Goal: Transaction & Acquisition: Purchase product/service

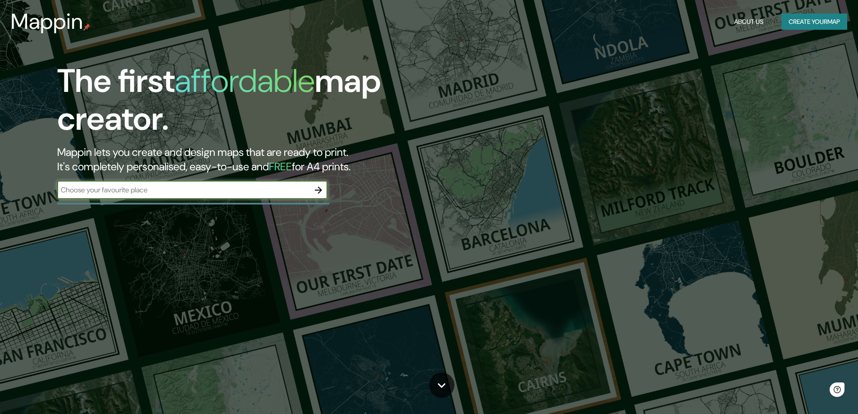
click at [211, 187] on input "text" at bounding box center [183, 190] width 252 height 10
type input "CARABAYLLO"
click at [318, 193] on icon "button" at bounding box center [318, 190] width 11 height 11
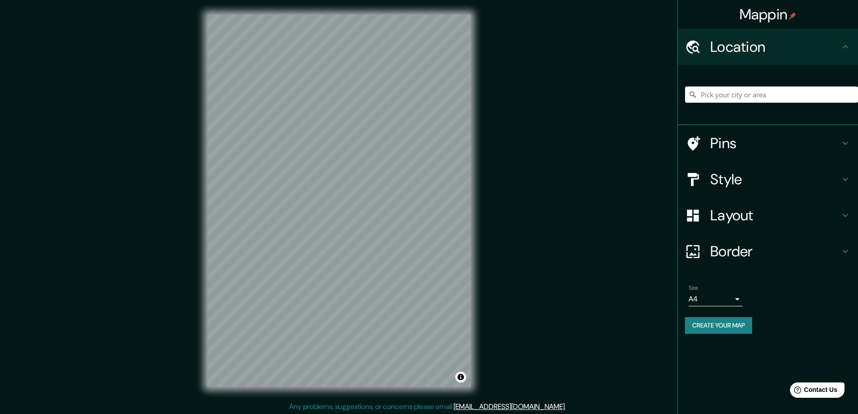
click at [766, 178] on h4 "Style" at bounding box center [776, 179] width 130 height 18
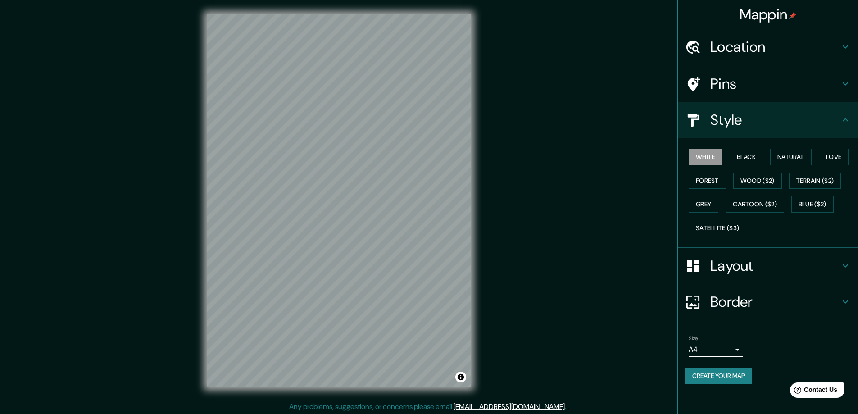
click at [750, 131] on div "Style" at bounding box center [768, 120] width 180 height 36
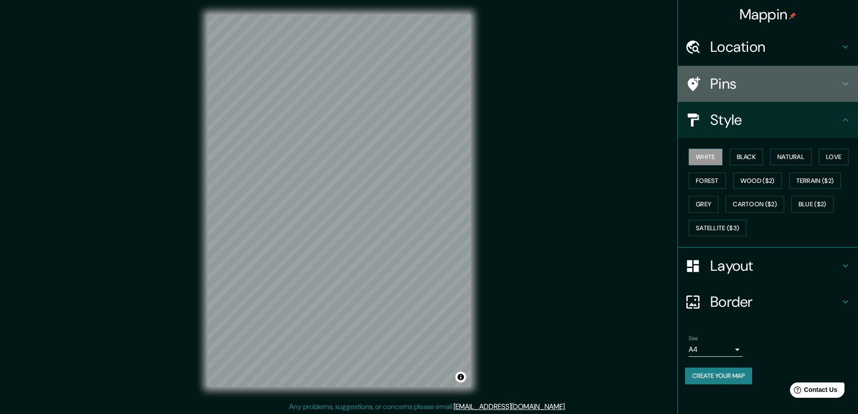
click at [736, 93] on div "Pins" at bounding box center [768, 84] width 180 height 36
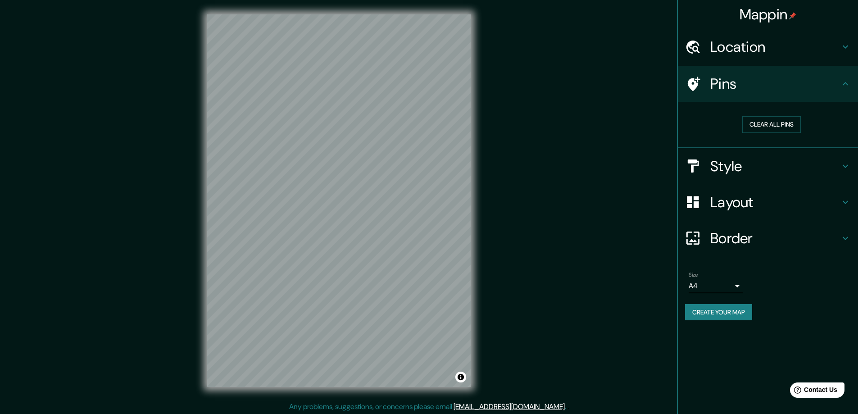
click at [733, 62] on div "Location" at bounding box center [768, 47] width 180 height 36
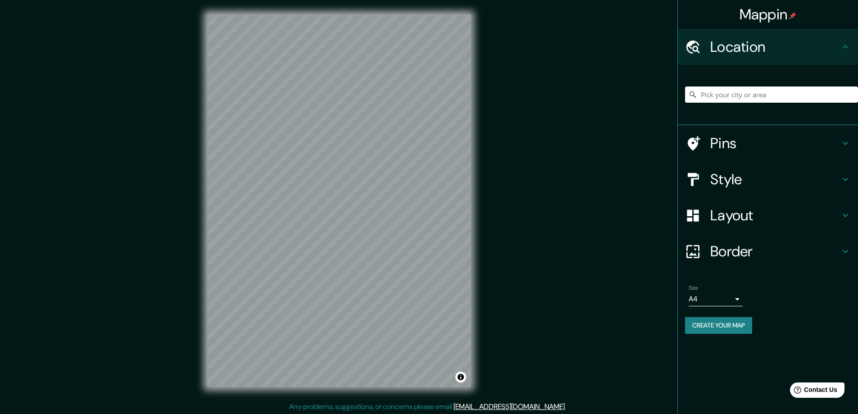
click at [727, 94] on input "Pick your city or area" at bounding box center [771, 95] width 173 height 16
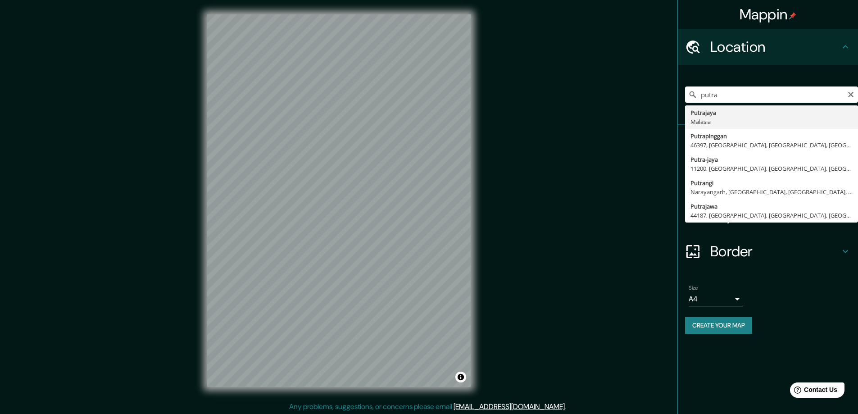
type input "[GEOGRAPHIC_DATA], [GEOGRAPHIC_DATA]"
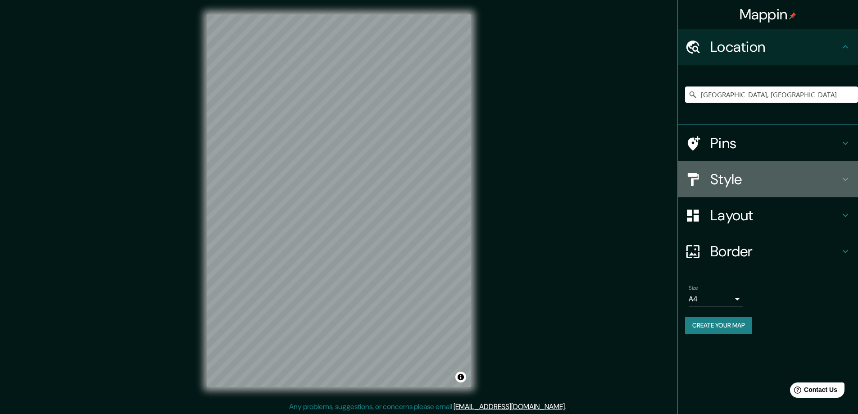
click at [740, 174] on h4 "Style" at bounding box center [776, 179] width 130 height 18
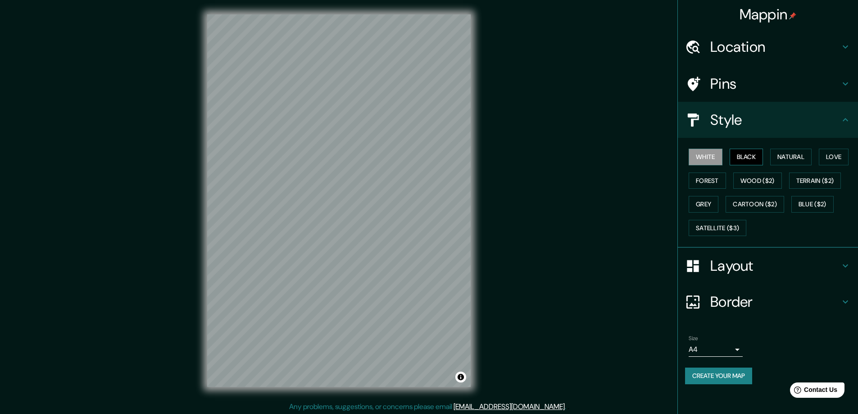
click at [756, 160] on button "Black" at bounding box center [747, 157] width 34 height 17
click at [743, 160] on button "Black" at bounding box center [747, 157] width 34 height 17
click at [780, 158] on button "Natural" at bounding box center [790, 157] width 41 height 17
click at [827, 157] on button "Love" at bounding box center [834, 157] width 30 height 17
click at [715, 183] on button "Forest" at bounding box center [707, 181] width 37 height 17
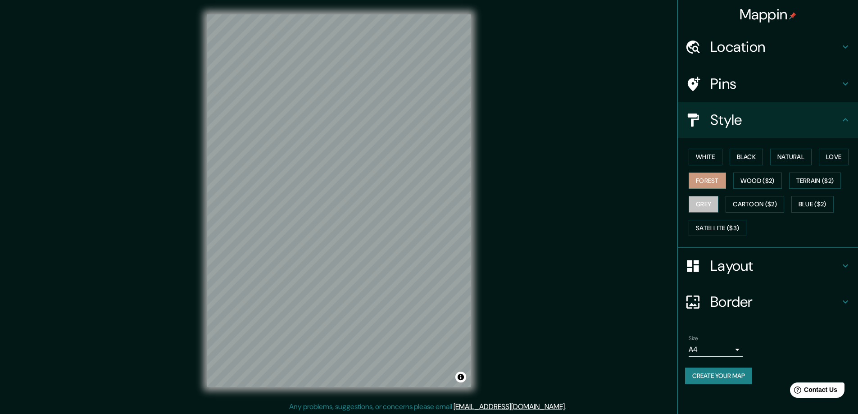
click at [717, 202] on button "Grey" at bounding box center [704, 204] width 30 height 17
click at [752, 210] on button "Cartoon ($2)" at bounding box center [755, 204] width 59 height 17
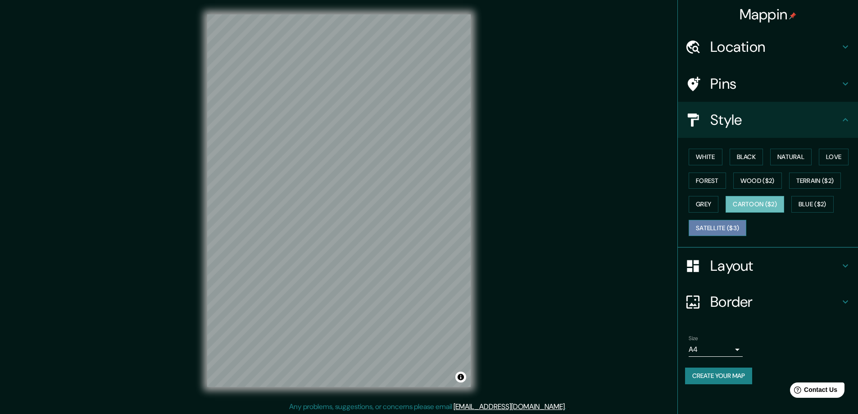
click at [723, 233] on button "Satellite ($3)" at bounding box center [718, 228] width 58 height 17
click at [776, 184] on button "Wood ($2)" at bounding box center [758, 181] width 49 height 17
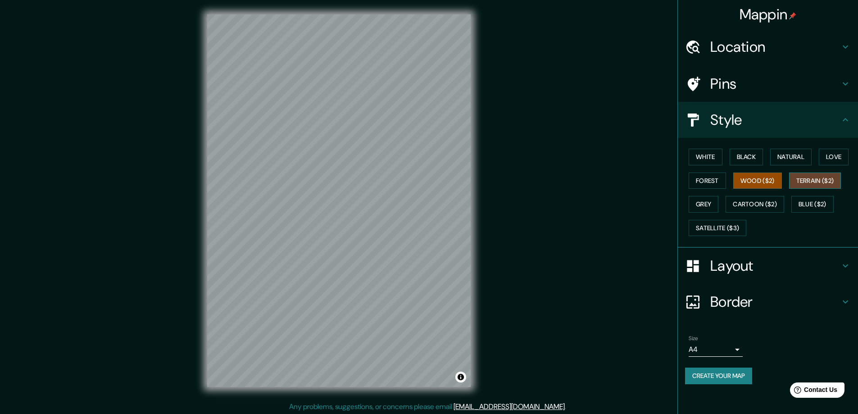
click at [811, 181] on button "Terrain ($2)" at bounding box center [815, 181] width 52 height 17
click at [809, 201] on button "Blue ($2)" at bounding box center [813, 204] width 42 height 17
click at [838, 164] on button "Love" at bounding box center [834, 157] width 30 height 17
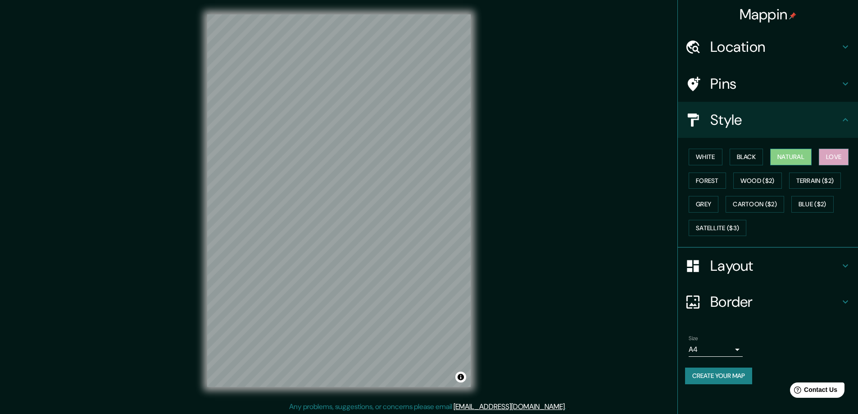
click at [791, 165] on button "Natural" at bounding box center [790, 157] width 41 height 17
